Goal: Navigation & Orientation: Understand site structure

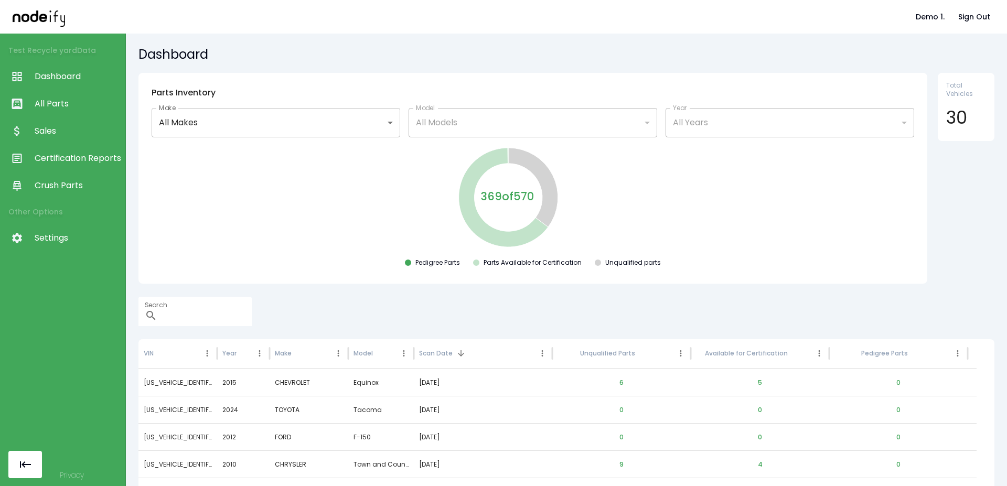
click at [51, 100] on span "All Parts" at bounding box center [77, 104] width 85 height 13
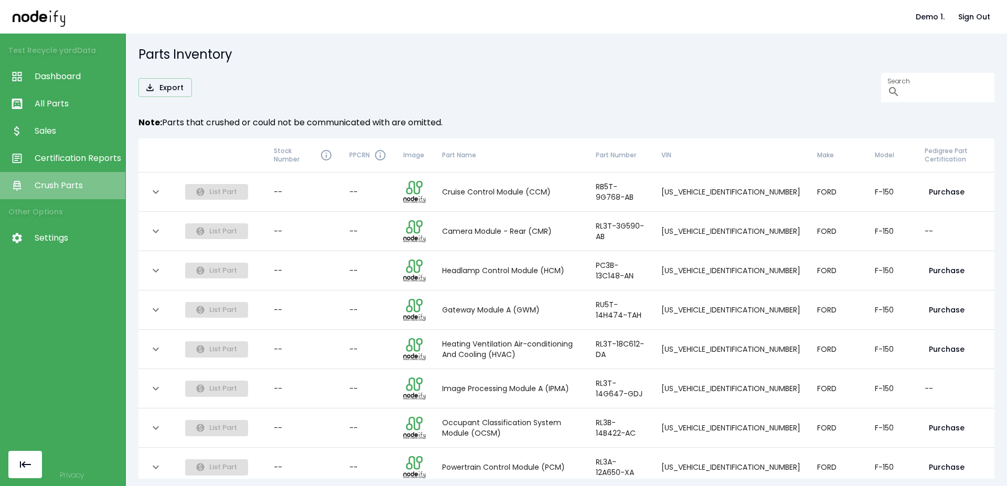
click at [71, 184] on span "Crush Parts" at bounding box center [77, 185] width 85 height 13
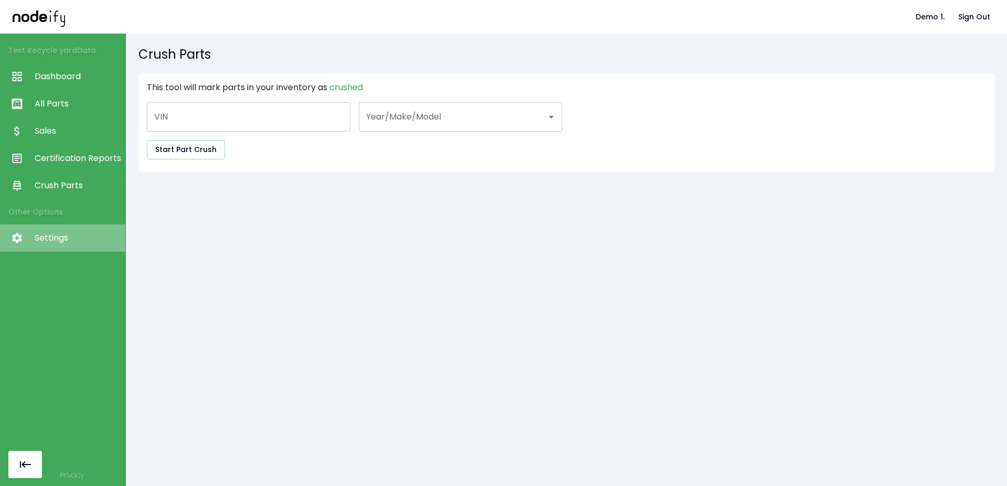
click at [73, 233] on span "Settings" at bounding box center [77, 238] width 85 height 13
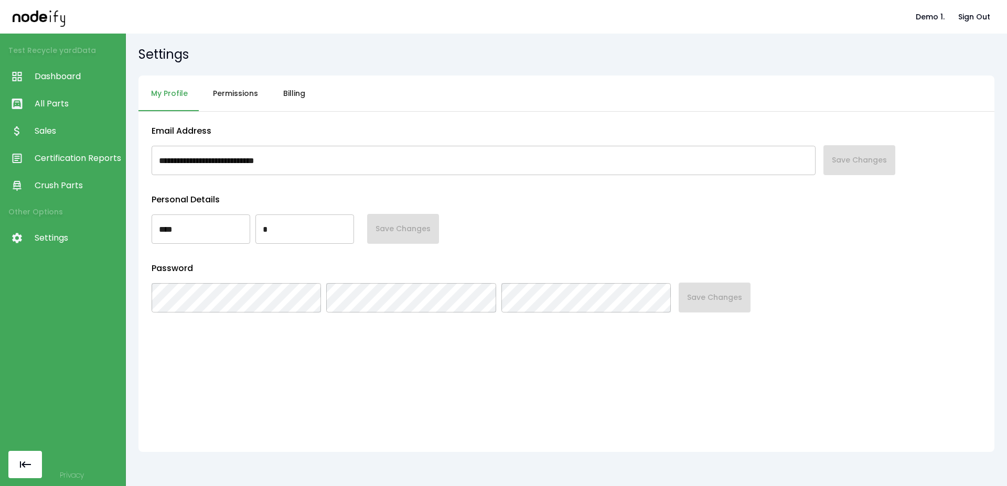
drag, startPoint x: 261, startPoint y: 78, endPoint x: 255, endPoint y: 85, distance: 8.9
click at [258, 81] on button "Permissions" at bounding box center [235, 93] width 70 height 36
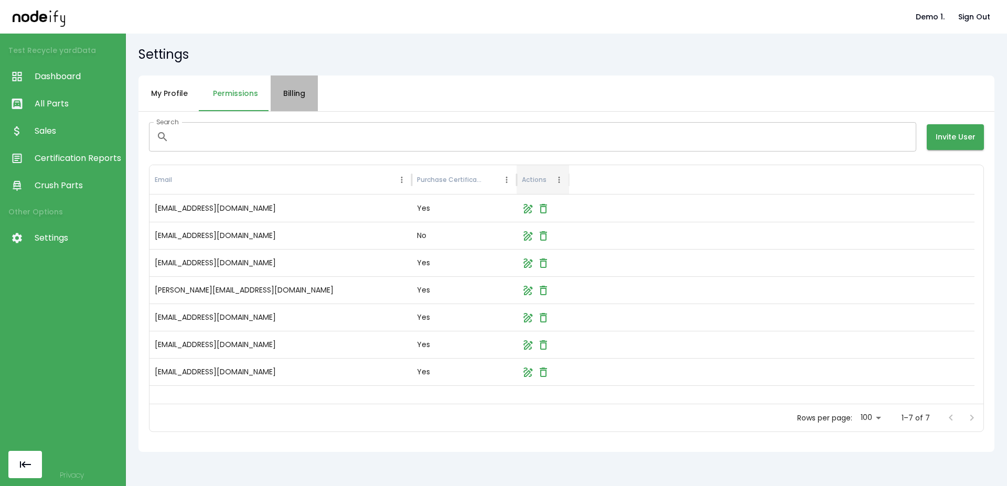
click at [271, 107] on button "Billing" at bounding box center [294, 93] width 47 height 36
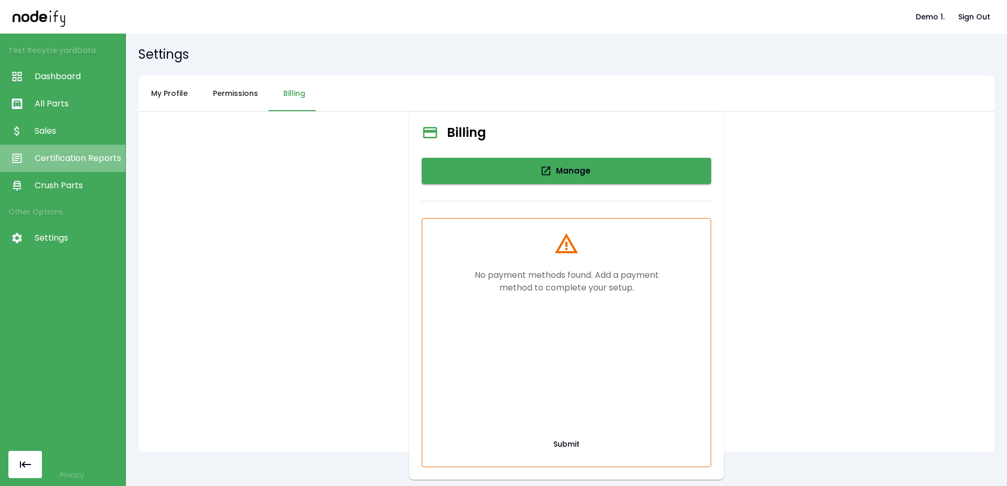
click at [62, 150] on link "Certification Reports" at bounding box center [62, 158] width 125 height 27
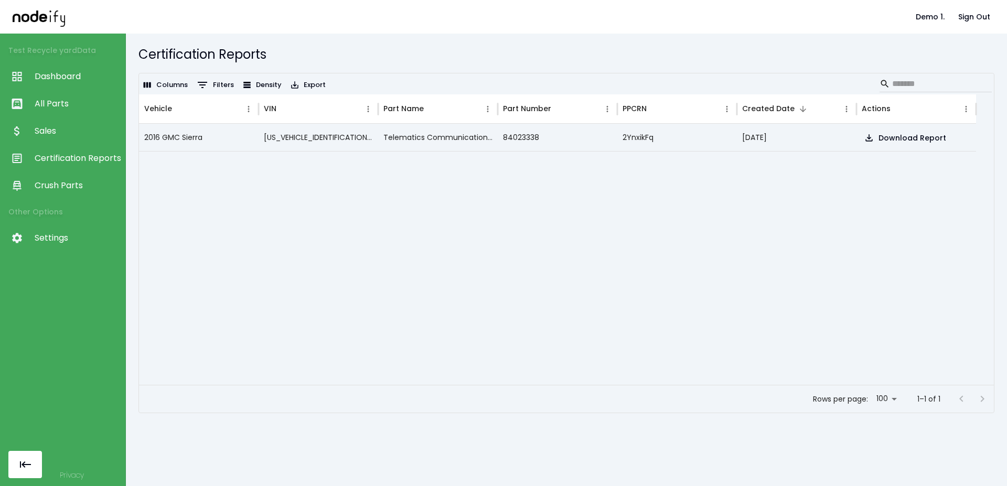
click at [72, 128] on span "Sales" at bounding box center [77, 131] width 85 height 13
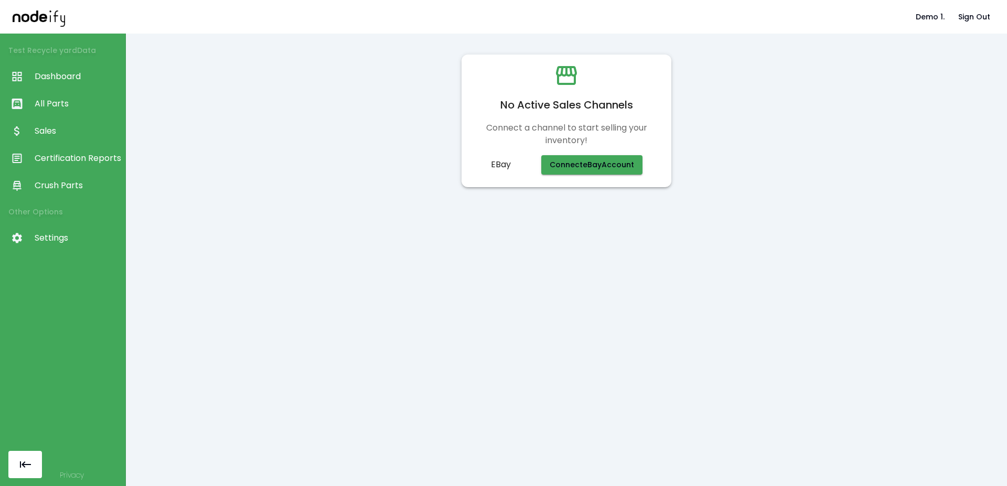
click at [86, 89] on link "Dashboard" at bounding box center [62, 76] width 125 height 27
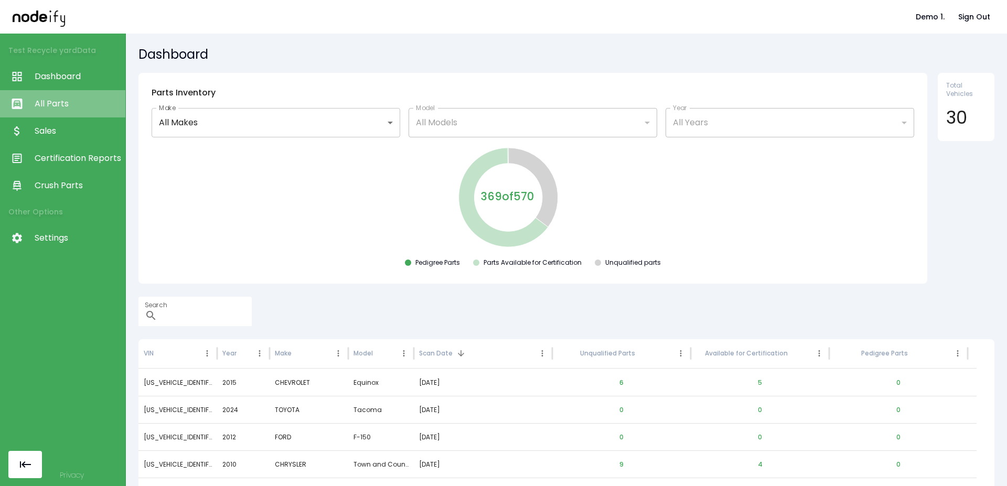
click at [82, 109] on span "All Parts" at bounding box center [77, 104] width 85 height 13
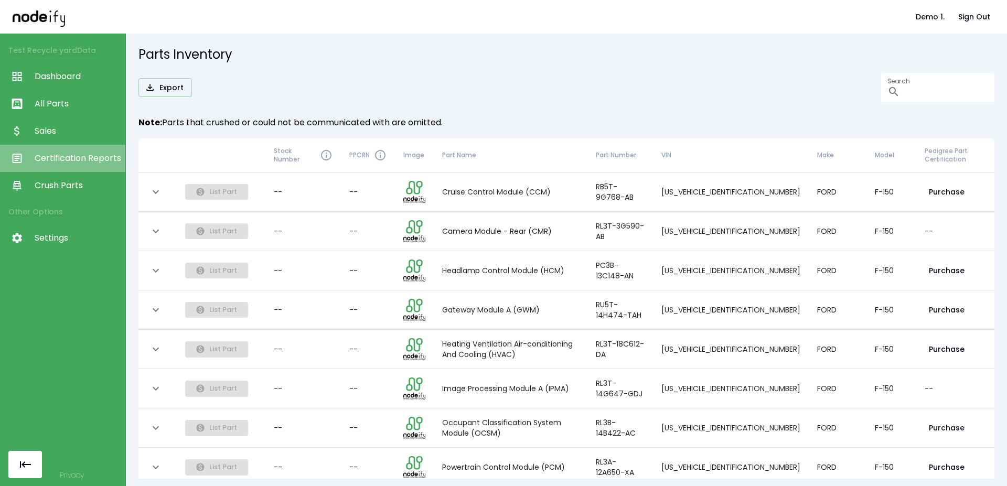
click at [80, 168] on link "Certification Reports" at bounding box center [62, 158] width 125 height 27
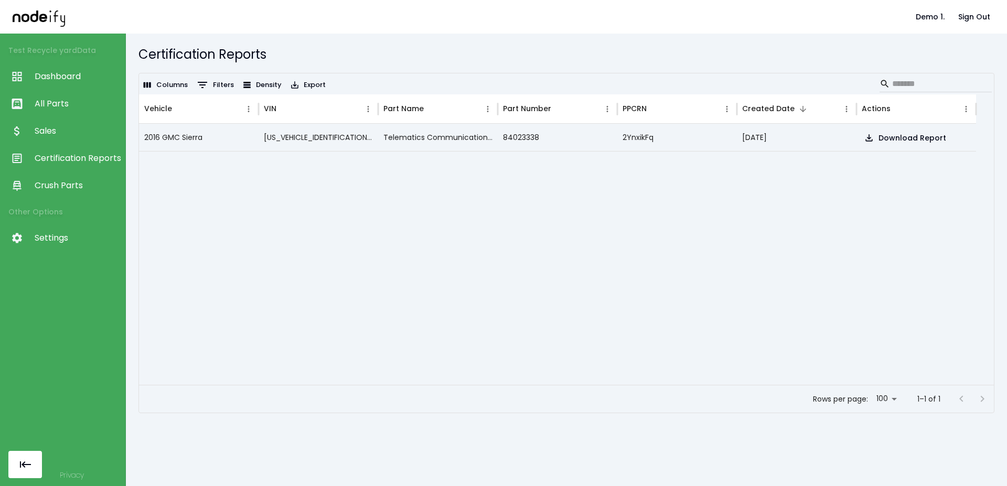
click at [68, 184] on span "Crush Parts" at bounding box center [77, 185] width 85 height 13
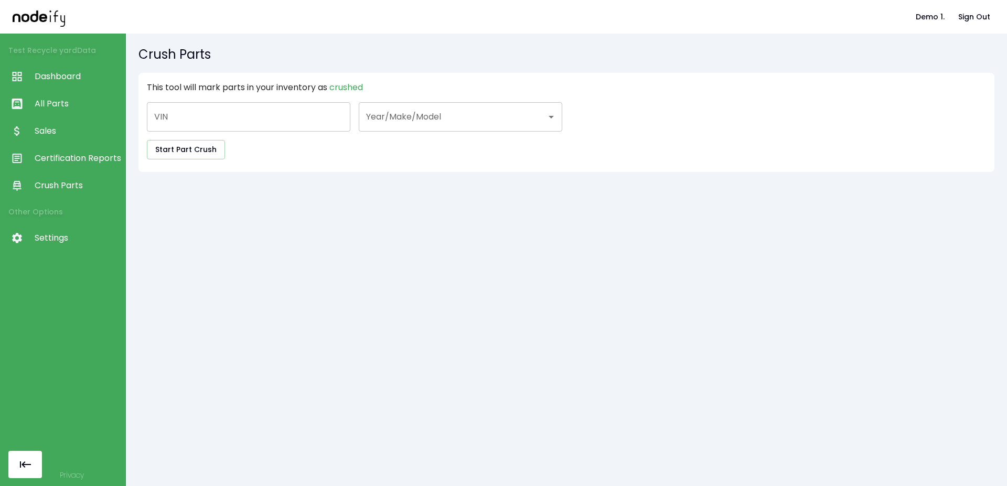
click at [68, 126] on span "Sales" at bounding box center [77, 131] width 85 height 13
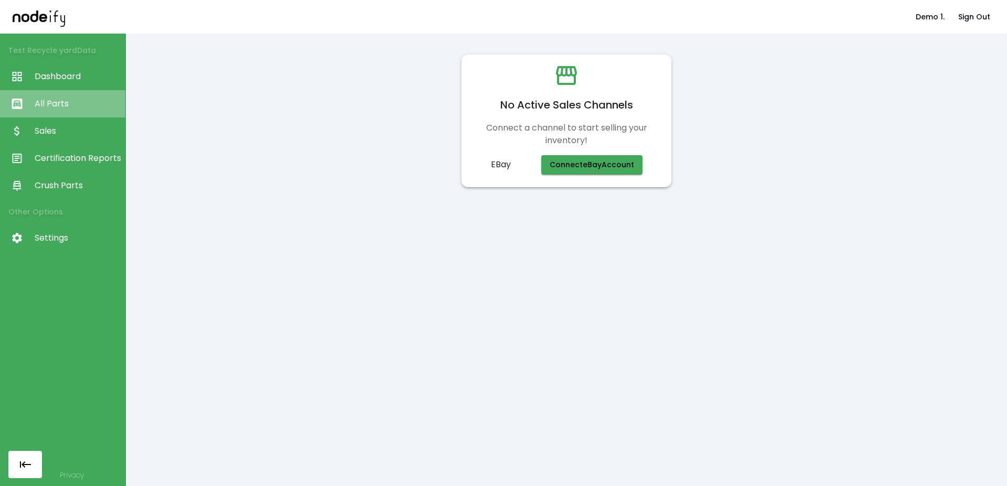
click at [77, 106] on span "All Parts" at bounding box center [77, 104] width 85 height 13
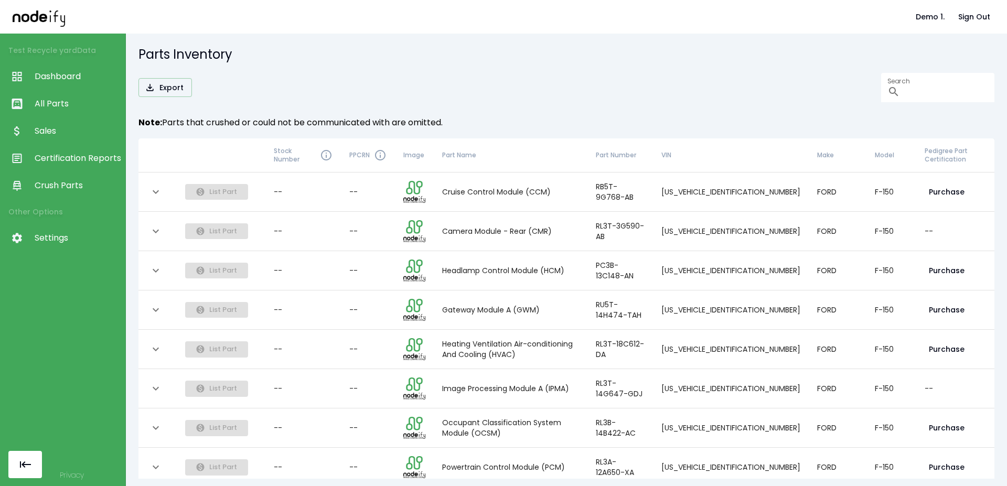
click at [80, 80] on span "Dashboard" at bounding box center [77, 76] width 85 height 13
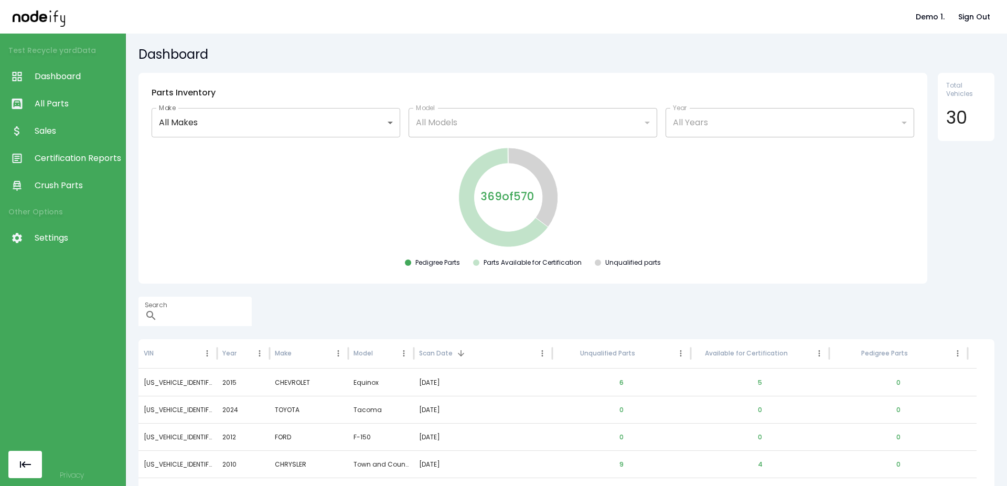
scroll to position [34, 0]
